Goal: Task Accomplishment & Management: Use online tool/utility

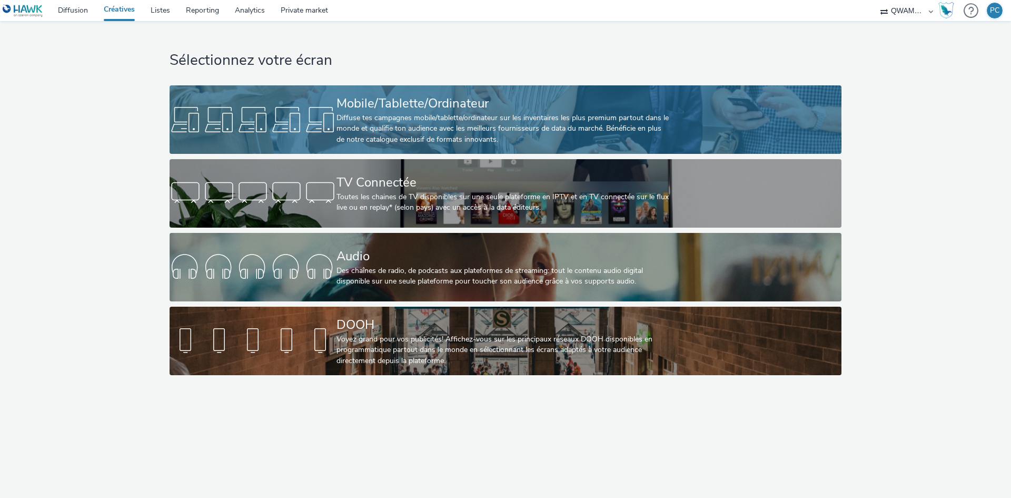
click at [321, 143] on link "Mobile/Tablette/Ordinateur Diffuse tes campagnes mobile/tablette/ordinateur sur…" at bounding box center [506, 119] width 672 height 68
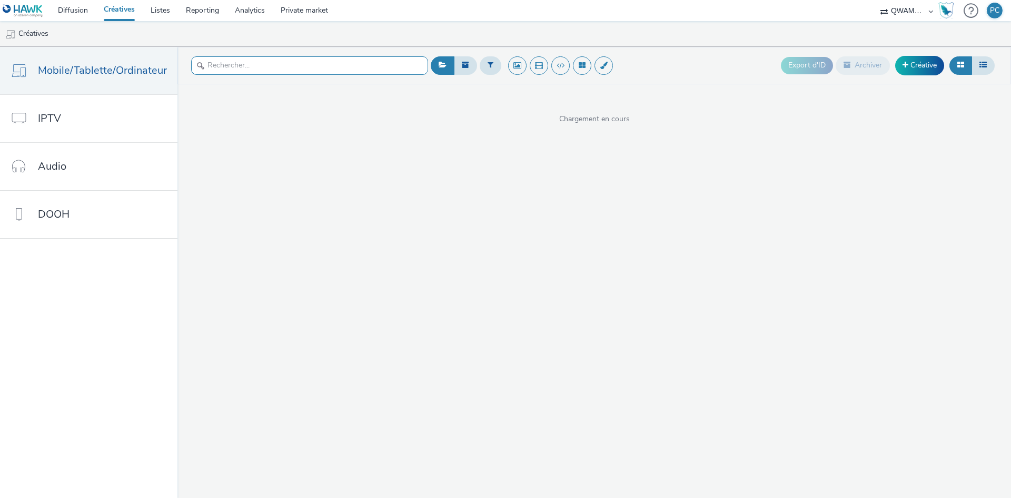
click at [252, 61] on input "text" at bounding box center [309, 65] width 237 height 18
click at [480, 66] on button at bounding box center [491, 65] width 22 height 18
click at [528, 74] on div "Sélectionner un annonceur..." at bounding box center [554, 65] width 105 height 17
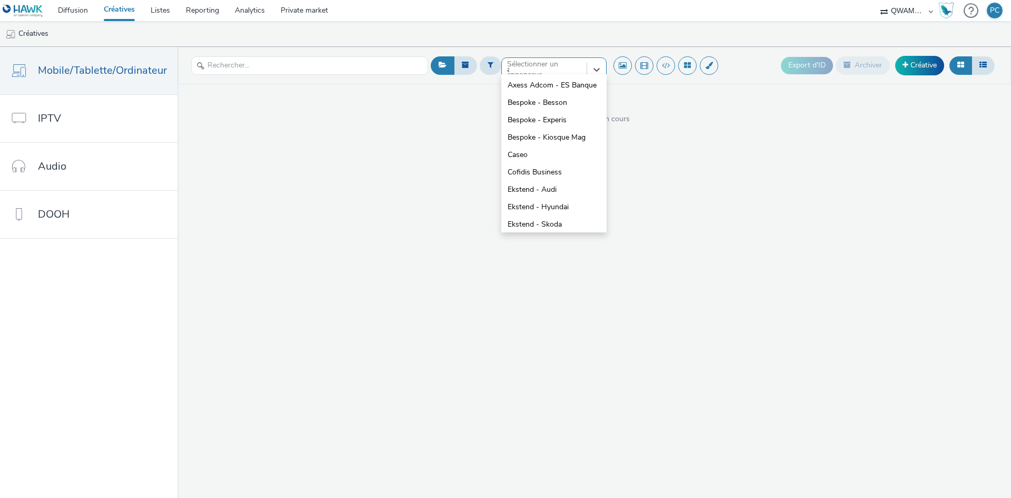
type input "au"
click at [537, 87] on span "Ekstend - Audi" at bounding box center [532, 85] width 49 height 11
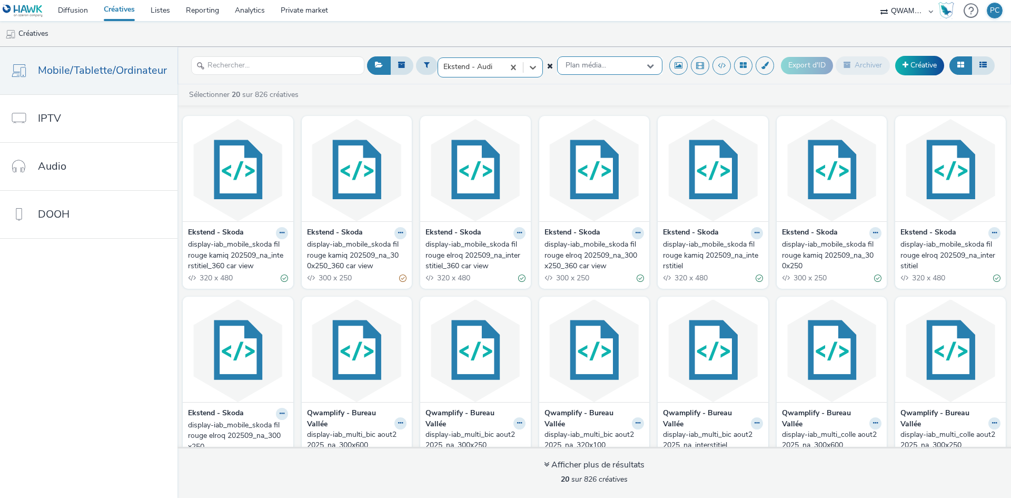
click at [596, 71] on div "Plan média..." at bounding box center [609, 65] width 105 height 18
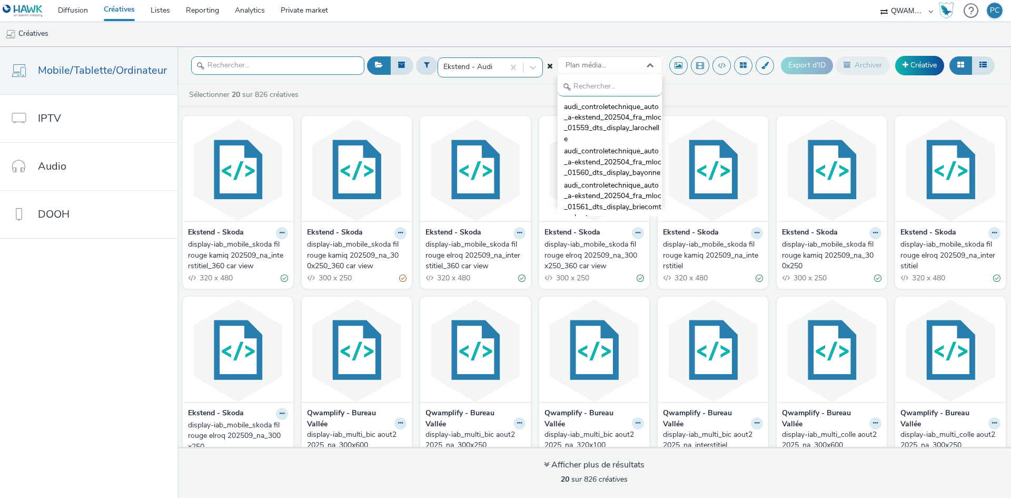
click at [296, 66] on input "text" at bounding box center [277, 65] width 173 height 18
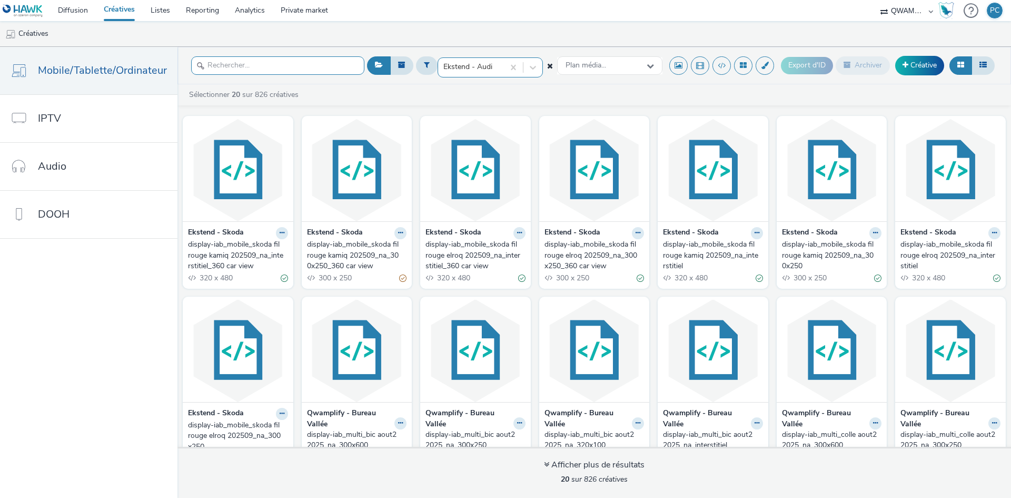
click at [296, 66] on input "text" at bounding box center [277, 65] width 173 height 18
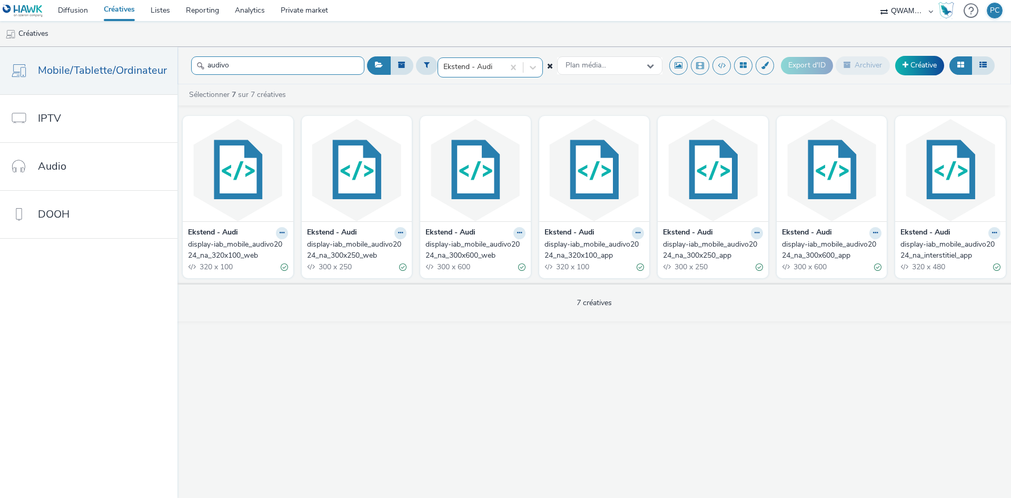
type input "audivo"
click at [927, 253] on div "display-iab_mobile_audivo2024_na_interstitiel_app" at bounding box center [949, 250] width 96 height 22
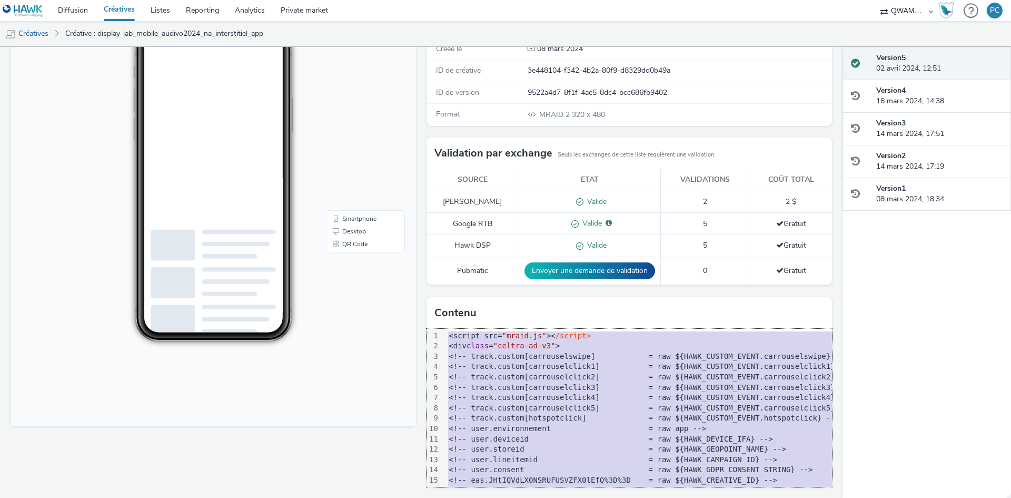
copy div "<script src= "mraid.js" >< /script> <div class = "celtra-ad-v3" > <!-- track.cu…"
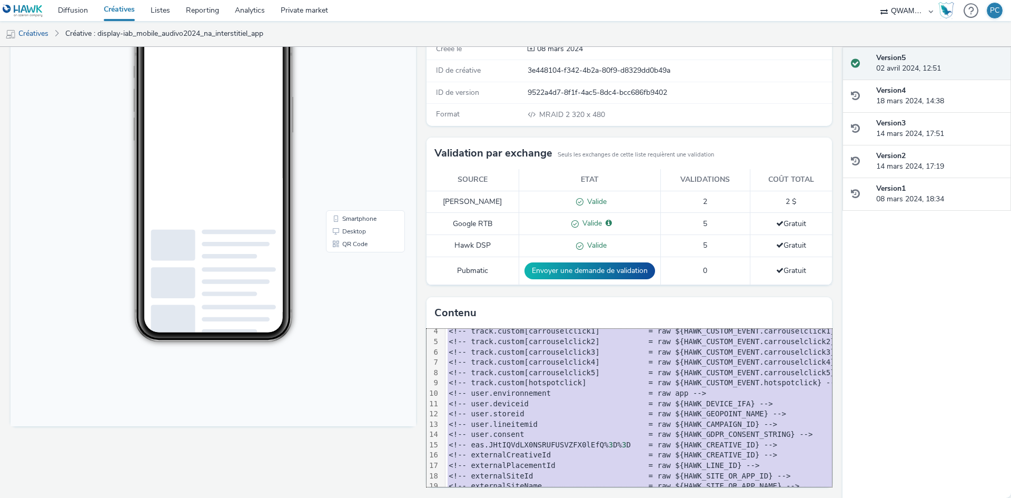
scroll to position [53, 0]
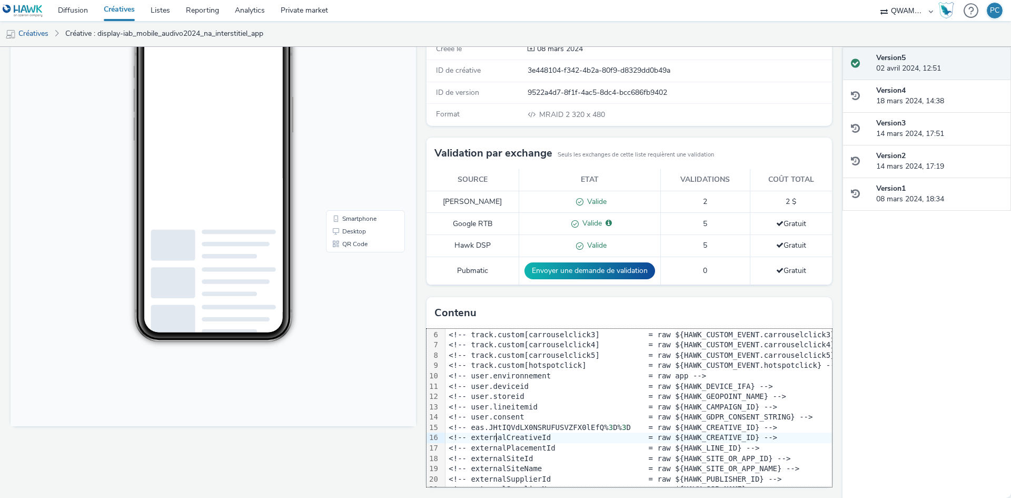
click at [346, 461] on div "Fullscreen" at bounding box center [216, 246] width 411 height 504
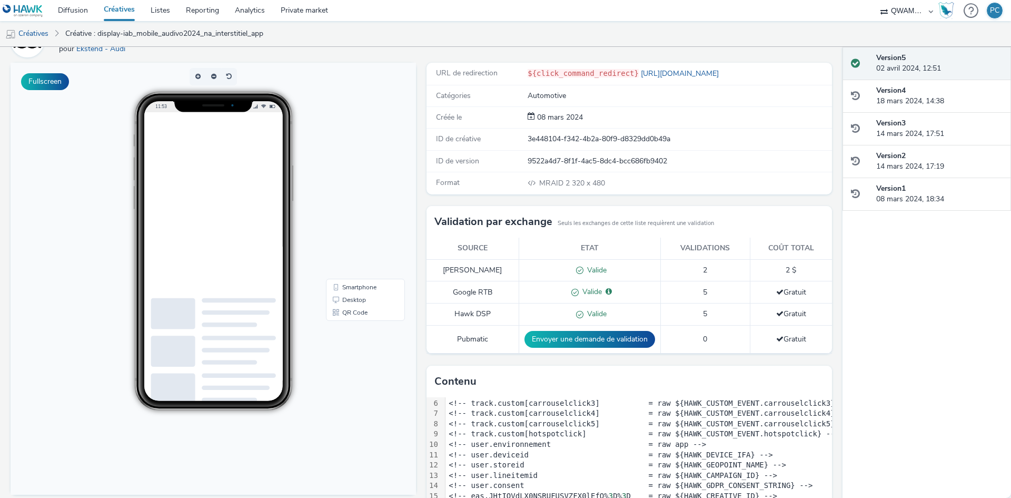
scroll to position [0, 0]
